Goal: Information Seeking & Learning: Find specific fact

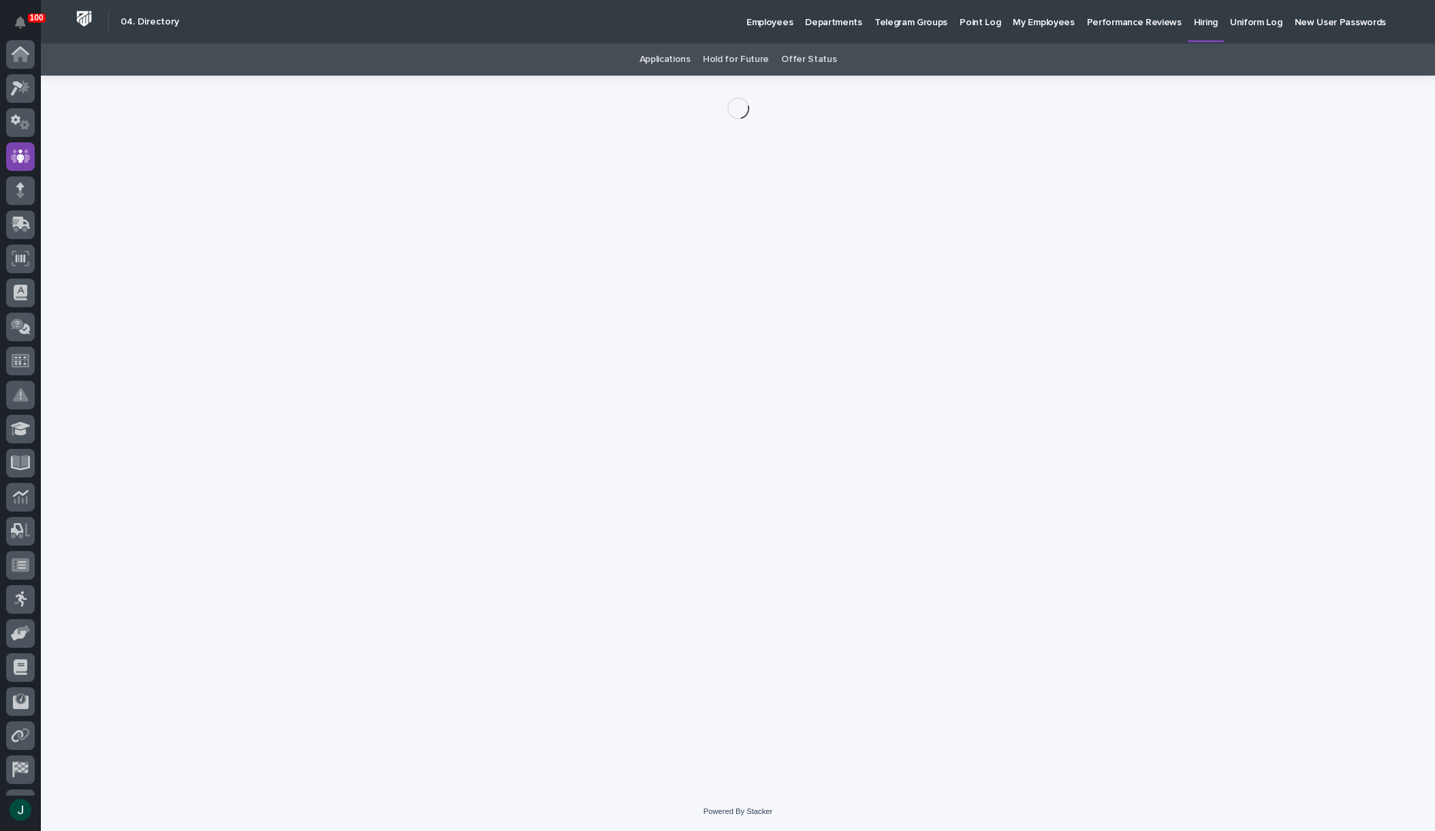
scroll to position [96, 0]
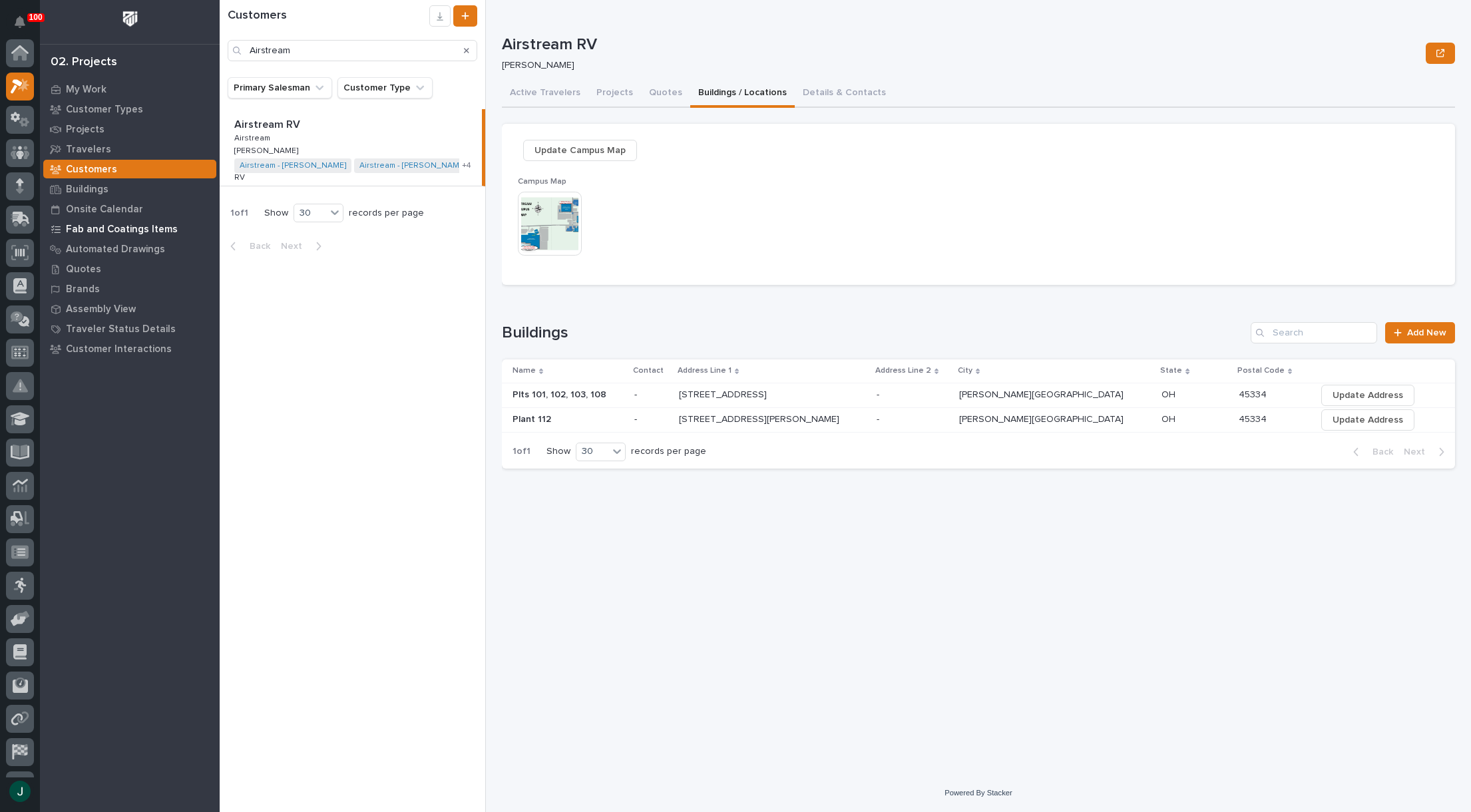
scroll to position [33, 0]
click at [23, 582] on icon at bounding box center [23, 582] width 13 height 10
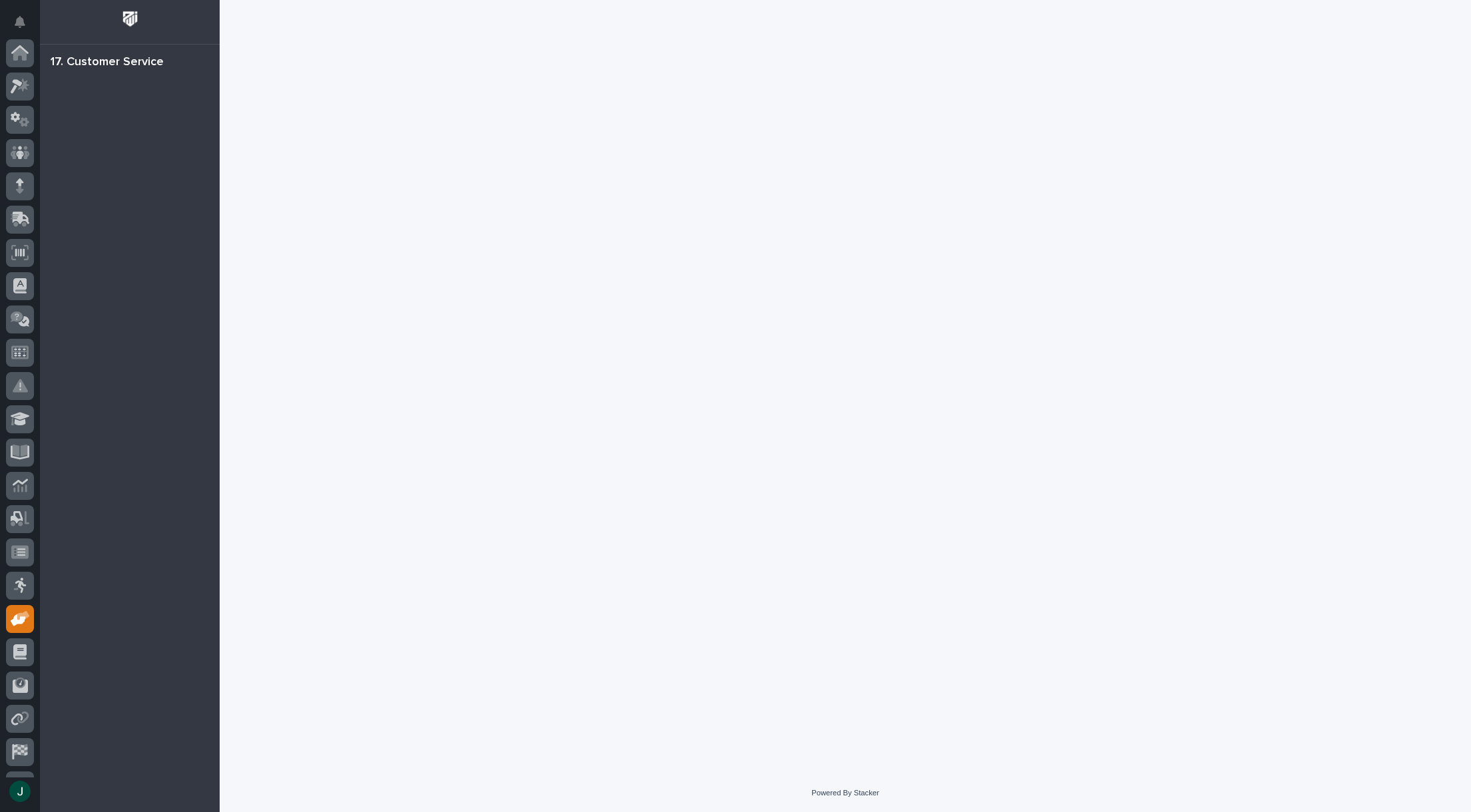
scroll to position [94, 0]
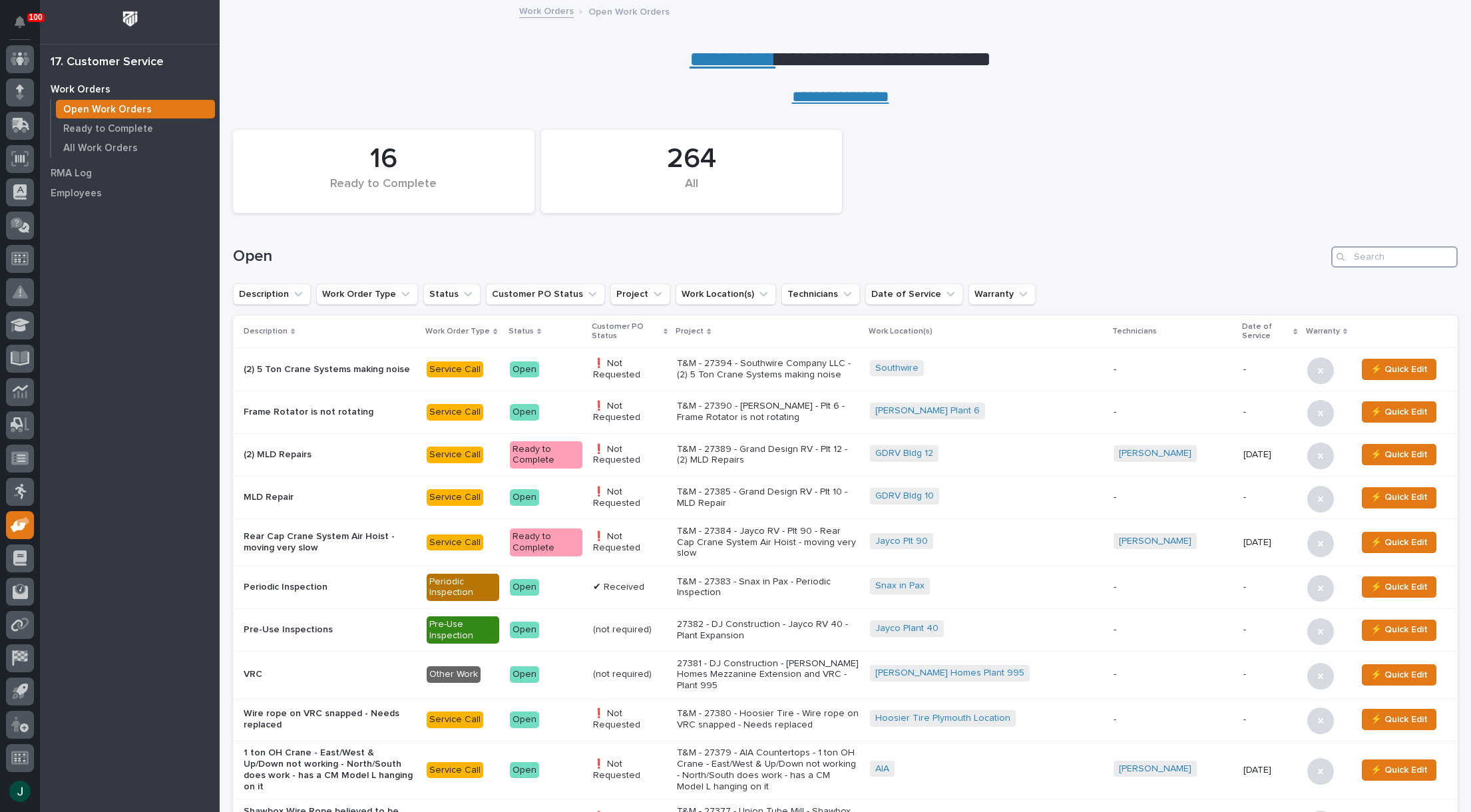
click at [1376, 254] on input "Search" at bounding box center [1394, 257] width 126 height 21
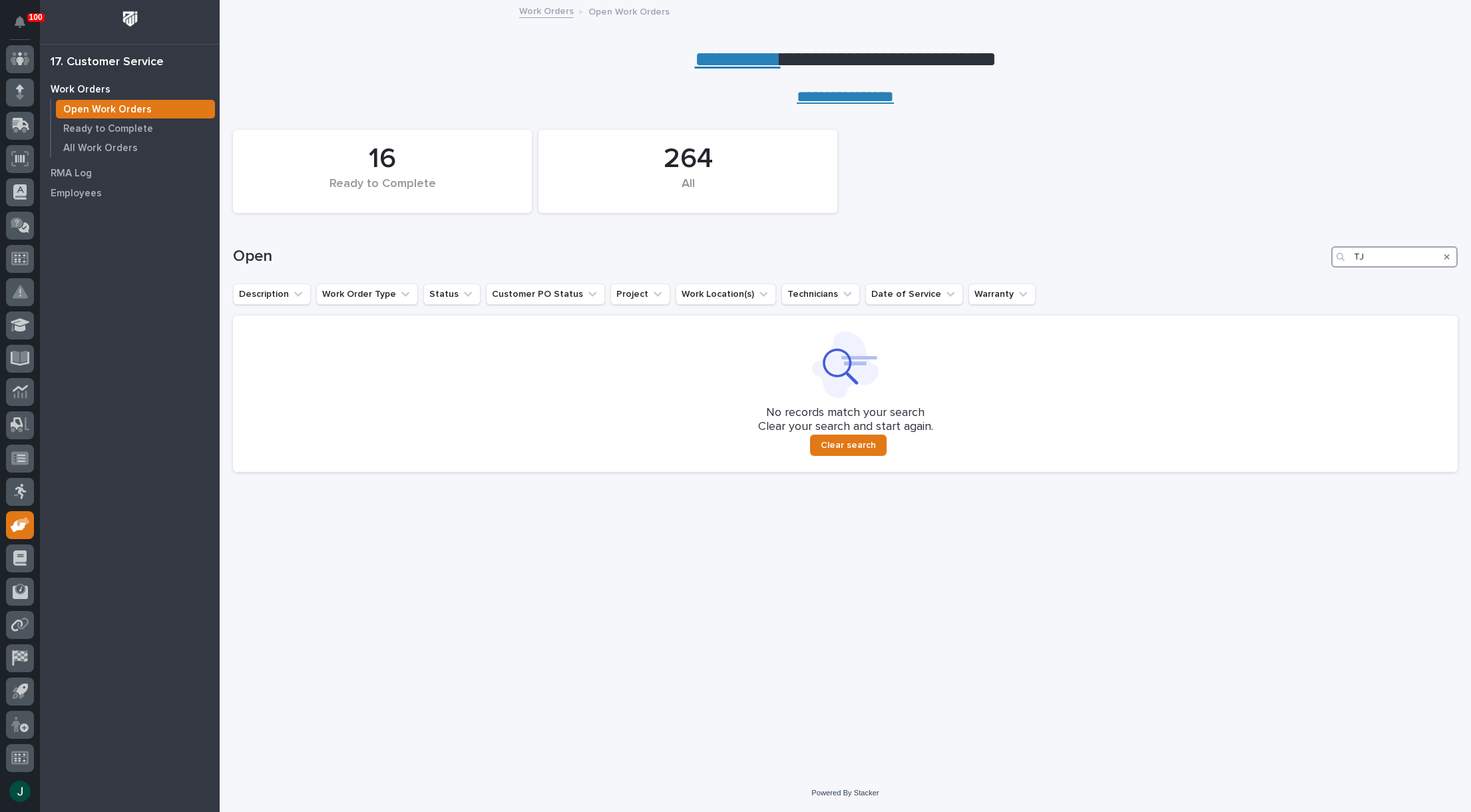
type input "T"
